Goal: Information Seeking & Learning: Learn about a topic

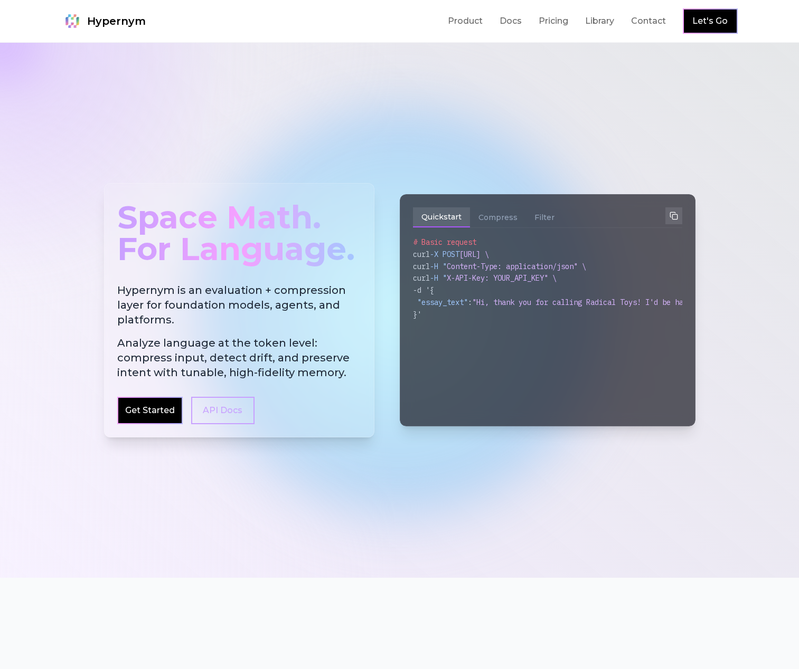
click at [314, 133] on div "Space Math. For Language. Hypernym is an evaluation + compression layer for fou…" at bounding box center [400, 311] width 608 height 356
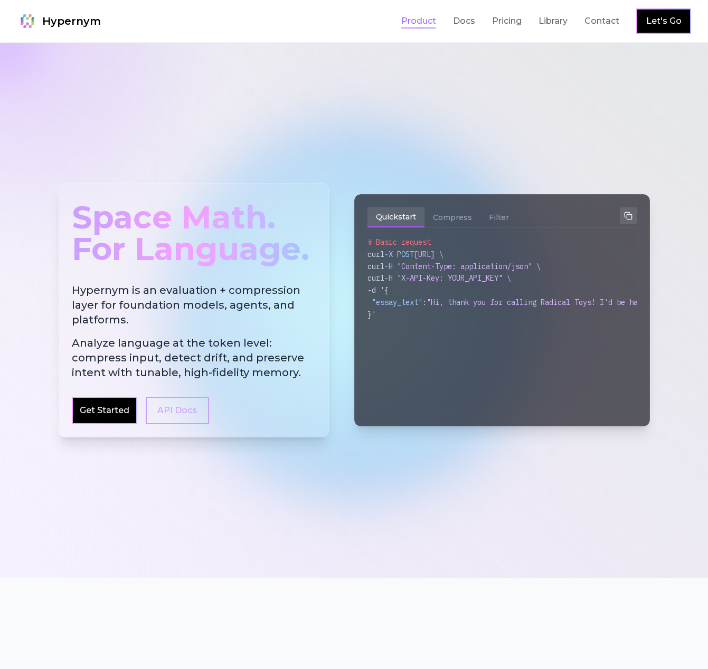
click at [419, 20] on link "Product" at bounding box center [418, 21] width 35 height 13
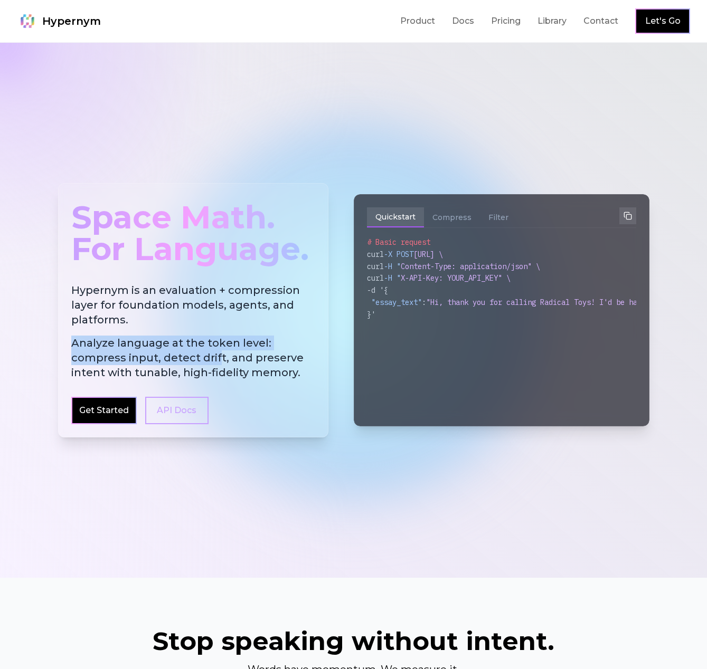
drag, startPoint x: 139, startPoint y: 318, endPoint x: 213, endPoint y: 354, distance: 82.4
click at [214, 355] on h2 "Hypernym is an evaluation + compression layer for foundation models, agents, an…" at bounding box center [193, 331] width 244 height 97
click at [219, 353] on span "Analyze language at the token level: compress input, detect drift, and preserve…" at bounding box center [193, 358] width 244 height 44
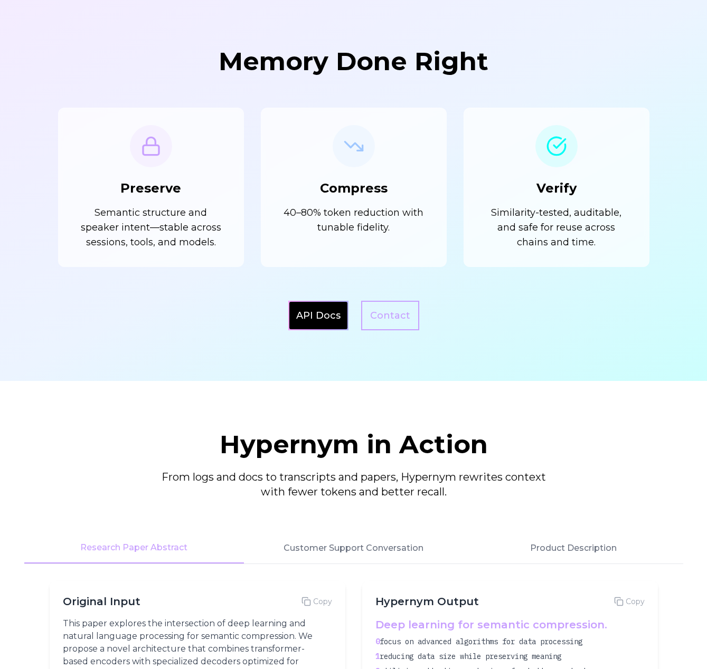
scroll to position [1087, 0]
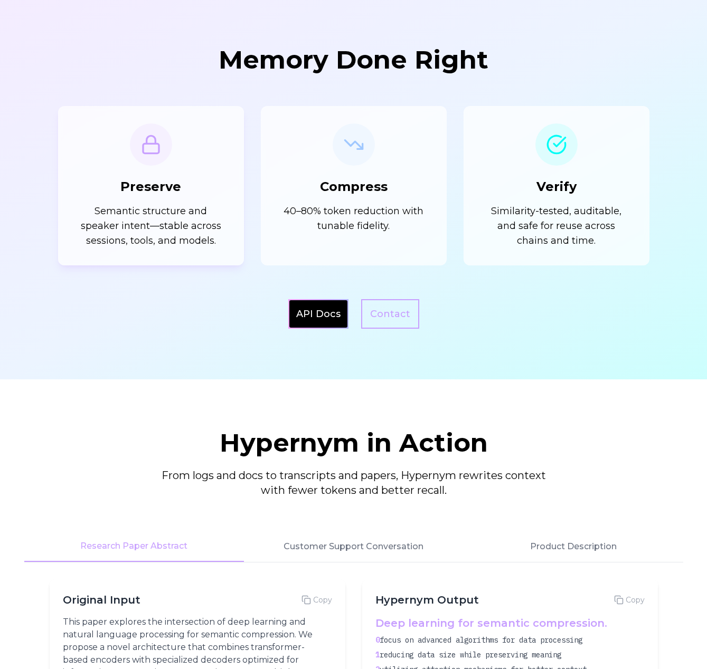
drag, startPoint x: 167, startPoint y: 230, endPoint x: 143, endPoint y: 220, distance: 26.1
click at [143, 220] on p "Semantic structure and speaker intent—stable across sessions, tools, and models." at bounding box center [150, 226] width 151 height 44
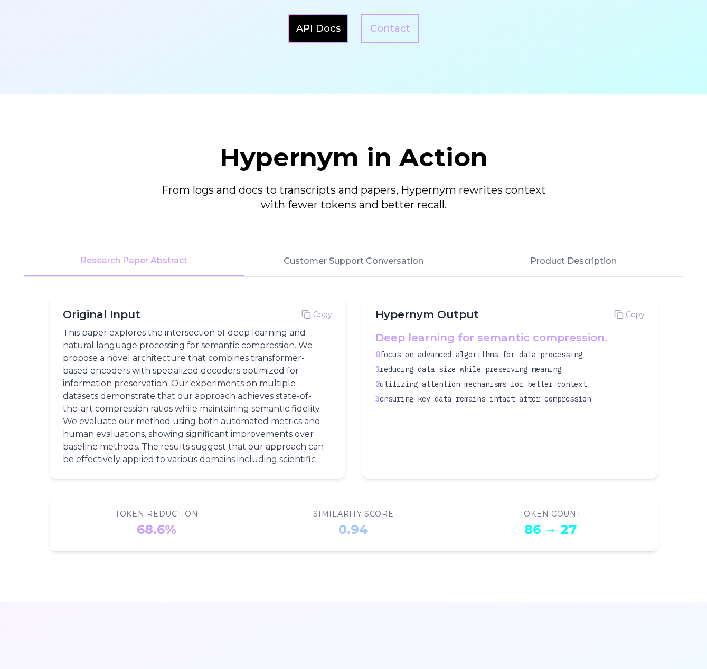
scroll to position [0, 0]
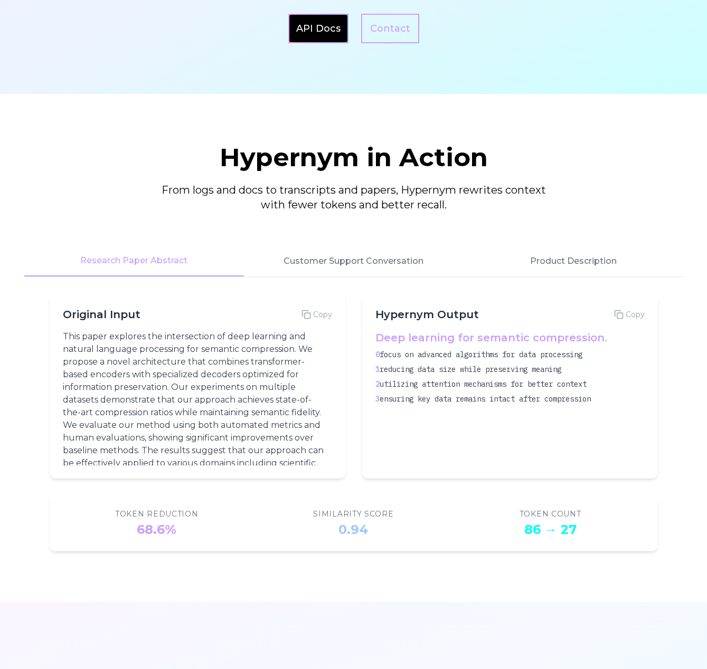
click at [226, 386] on p "This paper explores the intersection of deep learning and natural language proc…" at bounding box center [195, 406] width 265 height 152
drag, startPoint x: 222, startPoint y: 385, endPoint x: 158, endPoint y: 378, distance: 64.2
click at [158, 378] on p "This paper explores the intersection of deep learning and natural language proc…" at bounding box center [195, 406] width 265 height 152
click at [165, 375] on p "This paper explores the intersection of deep learning and natural language proc…" at bounding box center [195, 406] width 265 height 152
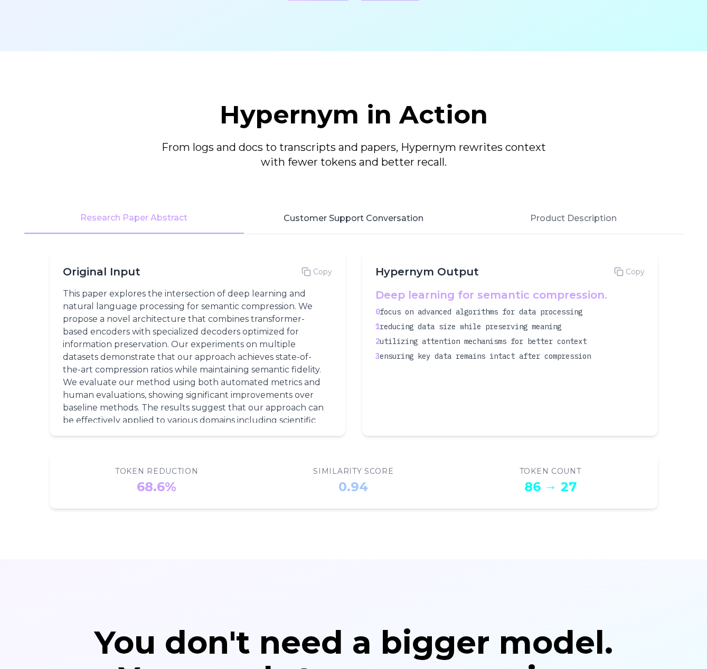
scroll to position [1418, 0]
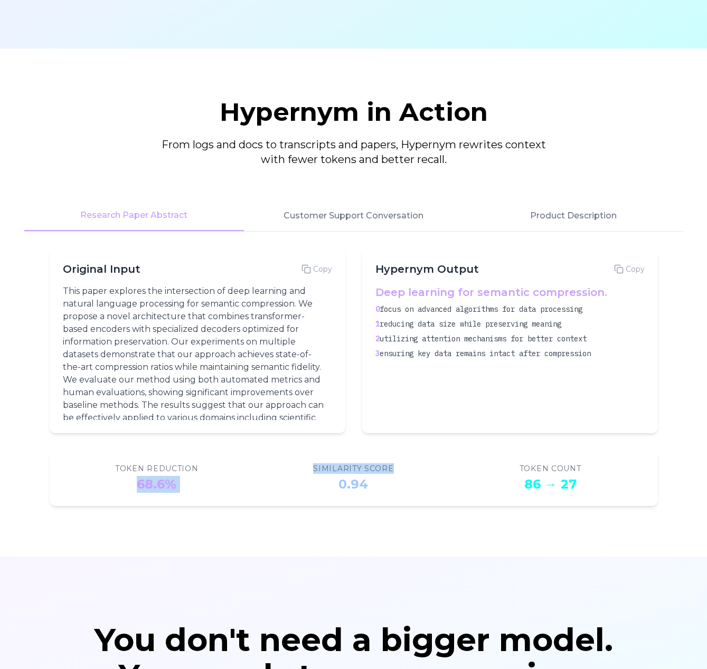
drag, startPoint x: 175, startPoint y: 491, endPoint x: 259, endPoint y: 494, distance: 84.0
click at [260, 478] on div "Token Reduction 68.6% Similarity Score 0.94 Token Count 86 → 27" at bounding box center [354, 478] width 582 height 30
drag, startPoint x: 261, startPoint y: 510, endPoint x: 254, endPoint y: 510, distance: 6.9
click at [261, 510] on section "Hypernym in Action From logs and docs to transcripts and papers, Hypernym rewri…" at bounding box center [353, 303] width 707 height 508
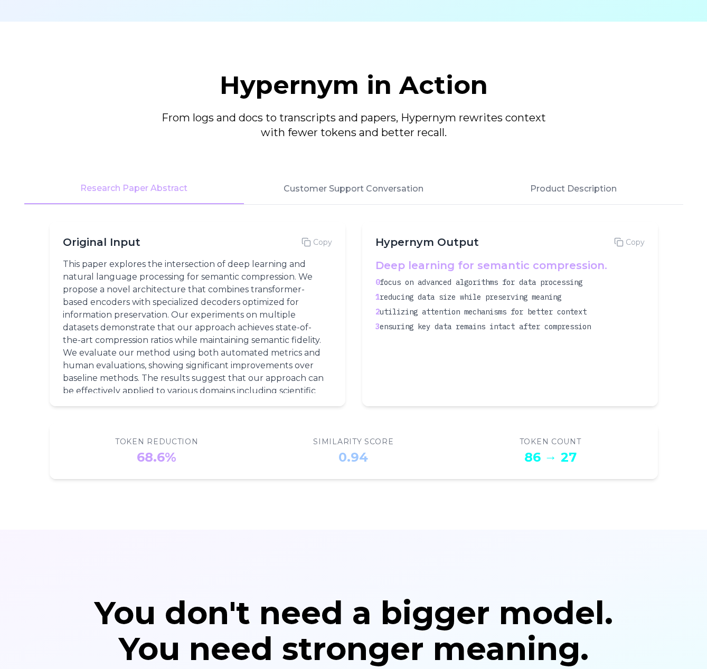
scroll to position [1448, 0]
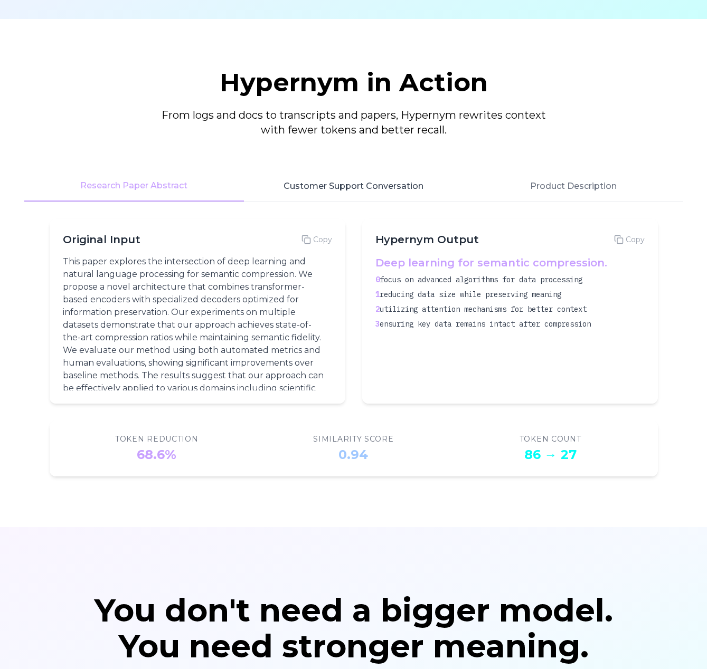
click at [346, 187] on button "Customer Support Conversation" at bounding box center [354, 186] width 220 height 31
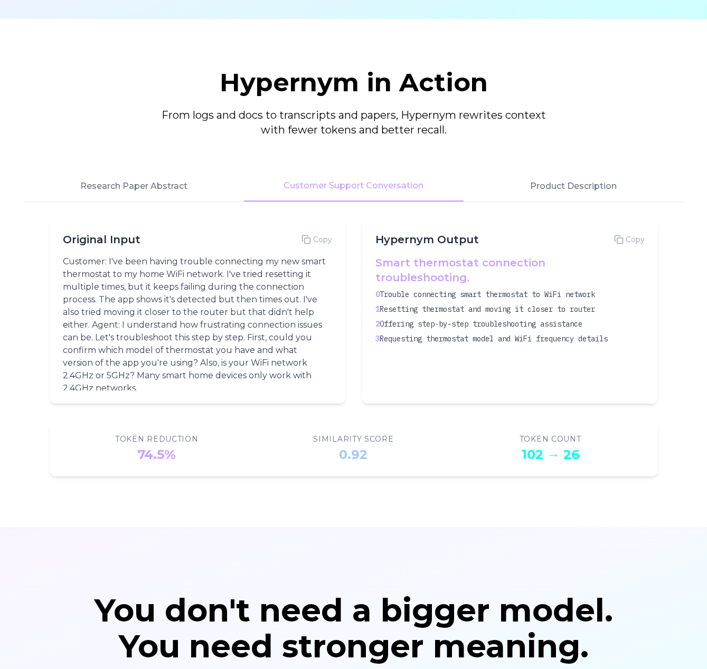
scroll to position [1, 0]
drag, startPoint x: 144, startPoint y: 456, endPoint x: 234, endPoint y: 460, distance: 89.8
click at [234, 460] on div "Token Reduction 74.5%" at bounding box center [157, 449] width 188 height 30
click at [544, 186] on button "Product Description" at bounding box center [573, 186] width 220 height 31
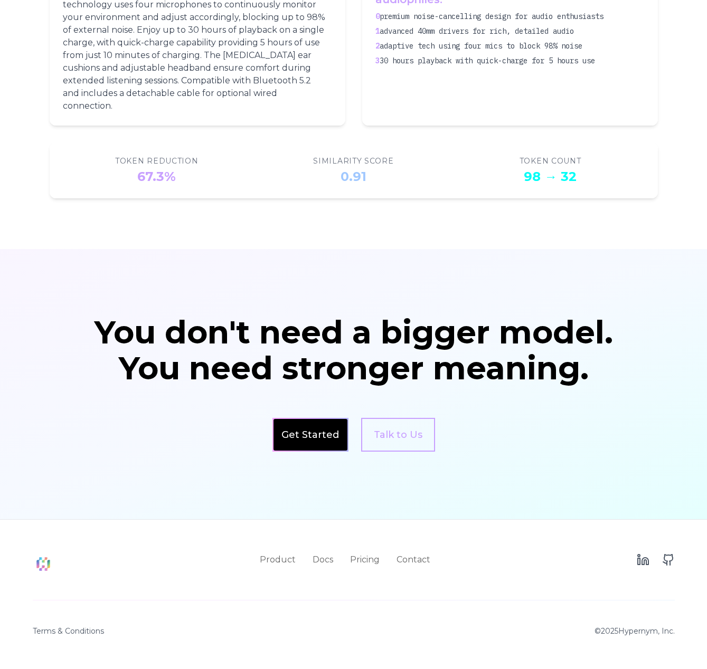
scroll to position [1727, 0]
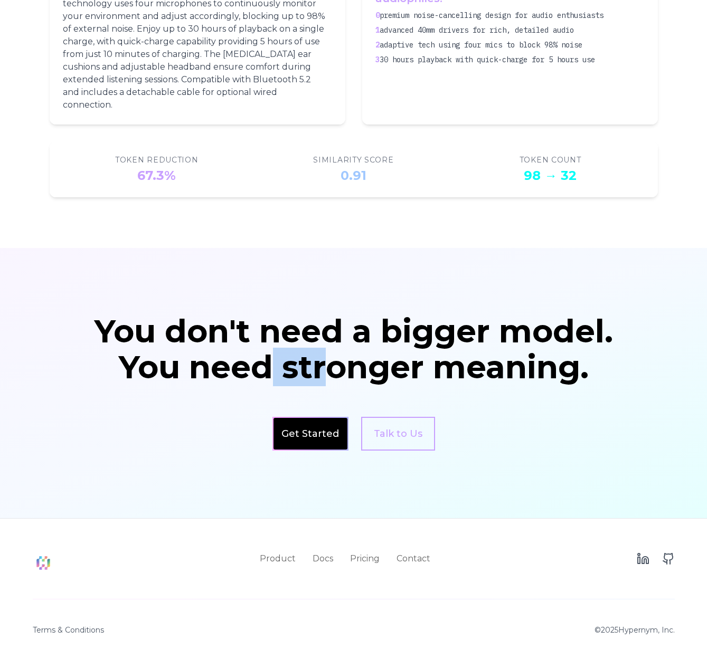
drag, startPoint x: 319, startPoint y: 364, endPoint x: 262, endPoint y: 359, distance: 57.2
click at [262, 359] on div "You need stronger meaning." at bounding box center [353, 368] width 541 height 32
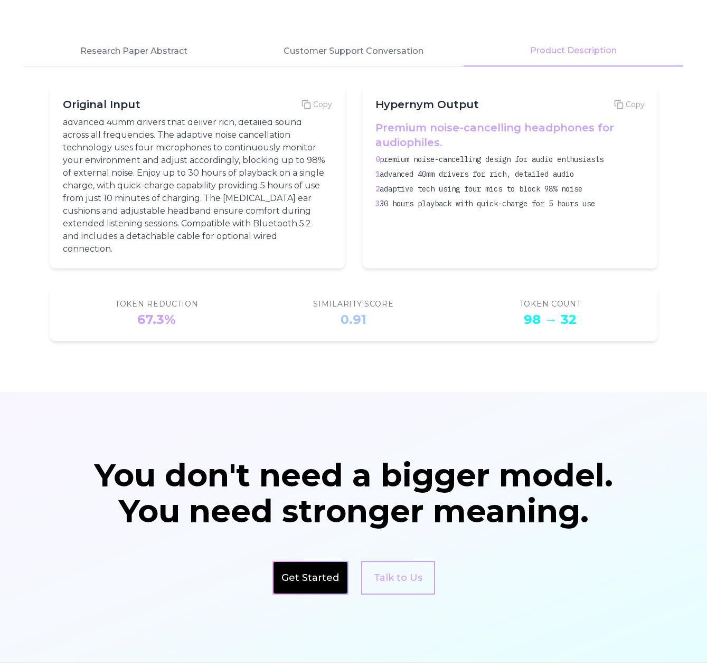
click at [347, 381] on section "Hypernym in Action From logs and docs to transcripts and papers, Hypernym rewri…" at bounding box center [353, 138] width 707 height 508
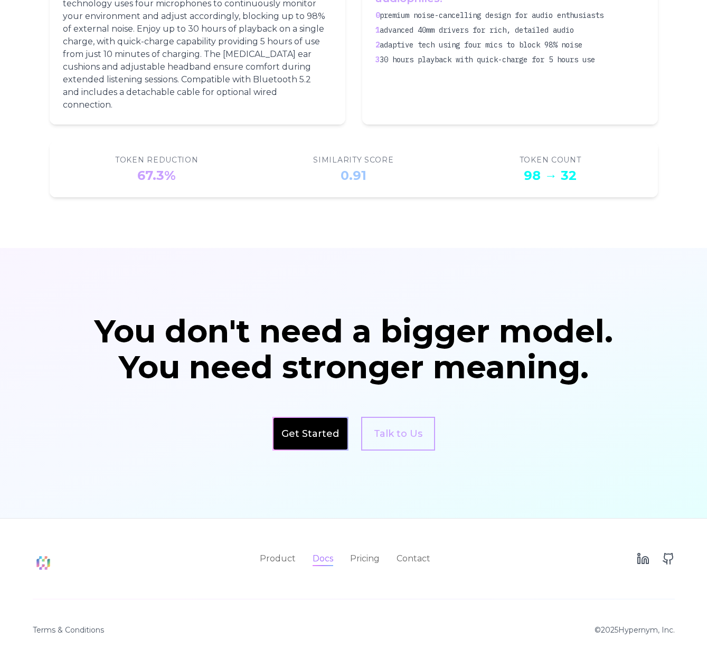
click at [325, 561] on link "Docs" at bounding box center [323, 559] width 21 height 13
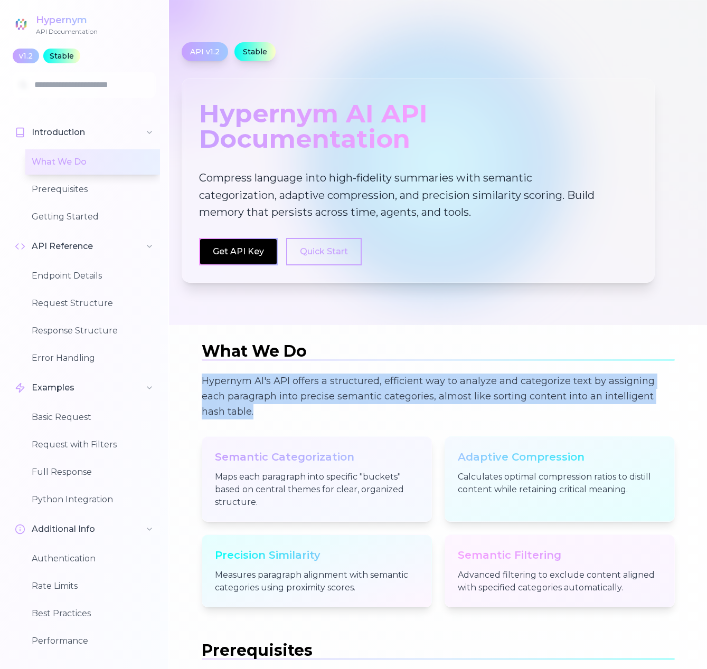
drag, startPoint x: 367, startPoint y: 413, endPoint x: 202, endPoint y: 373, distance: 170.0
click at [202, 374] on p "Hypernym AI's API offers a structured, efficient way to analyze and categorize …" at bounding box center [438, 397] width 473 height 46
click at [317, 398] on p "Hypernym AI's API offers a structured, efficient way to analyze and categorize …" at bounding box center [438, 397] width 473 height 46
drag, startPoint x: 357, startPoint y: 410, endPoint x: 348, endPoint y: 380, distance: 31.8
click at [348, 380] on p "Hypernym AI's API offers a structured, efficient way to analyze and categorize …" at bounding box center [438, 397] width 473 height 46
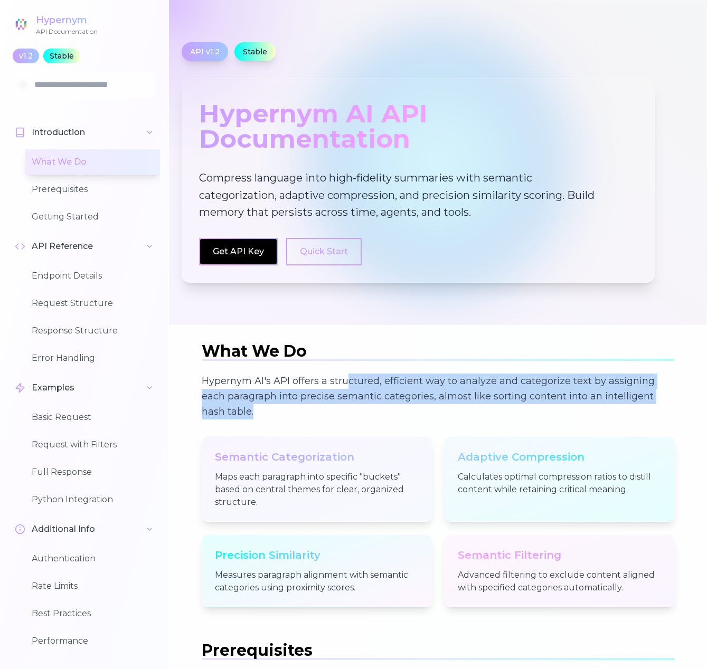
click at [348, 380] on p "Hypernym AI's API offers a structured, efficient way to analyze and categorize …" at bounding box center [438, 397] width 473 height 46
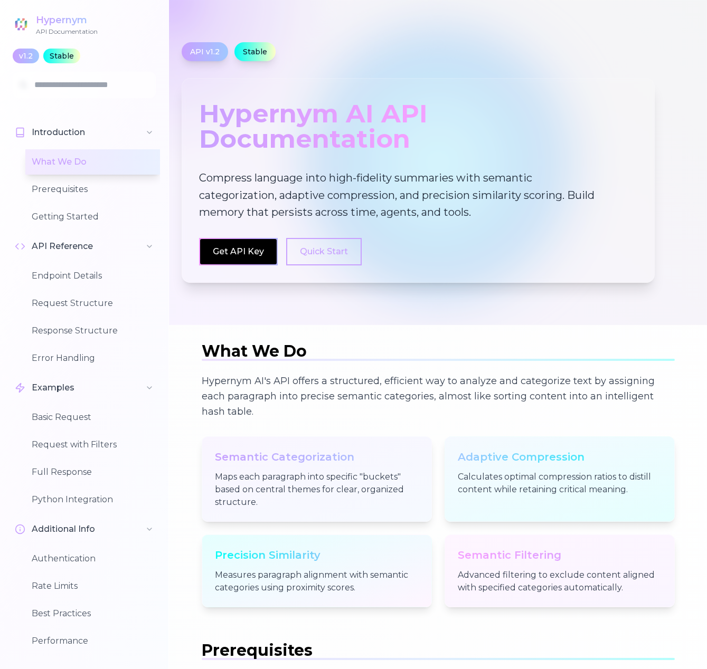
click at [41, 18] on div "Hypernym" at bounding box center [67, 20] width 62 height 15
